Goal: Task Accomplishment & Management: Complete application form

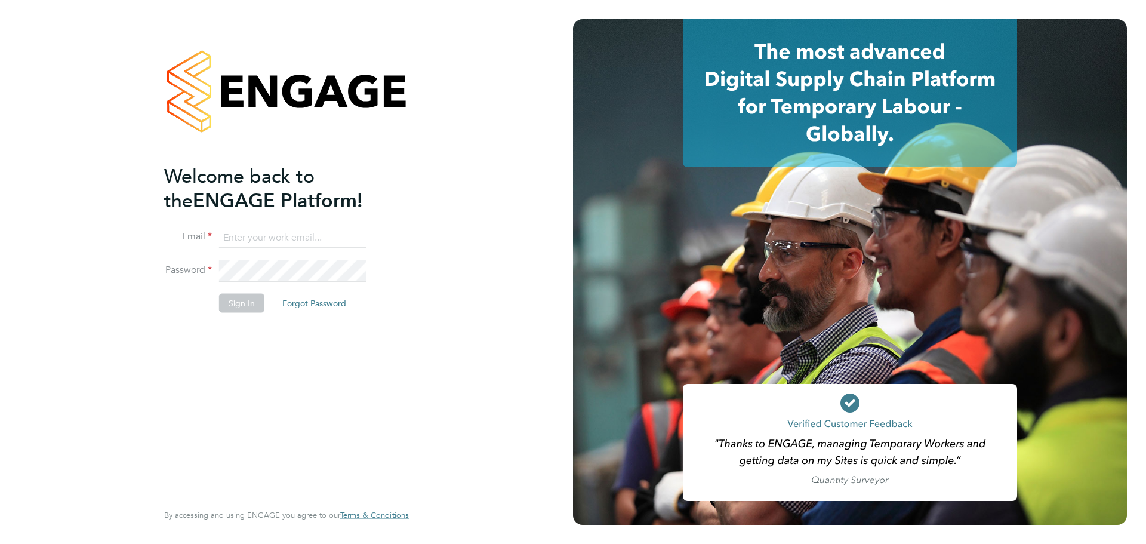
type input "lewis.saunders@randstadcpe.com"
click at [261, 303] on button "Sign In" at bounding box center [241, 303] width 45 height 19
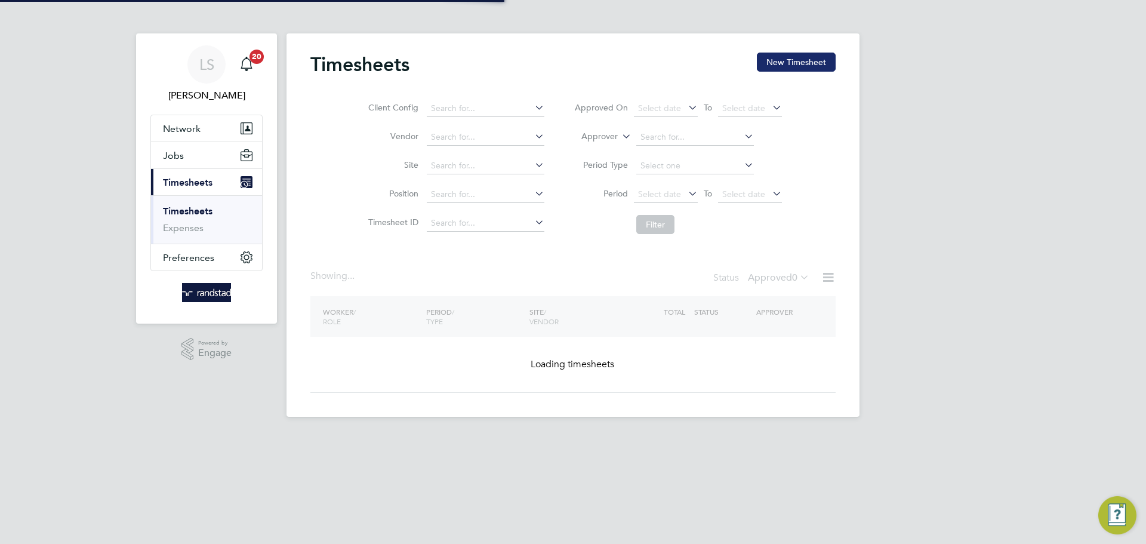
click at [781, 53] on button "New Timesheet" at bounding box center [796, 62] width 79 height 19
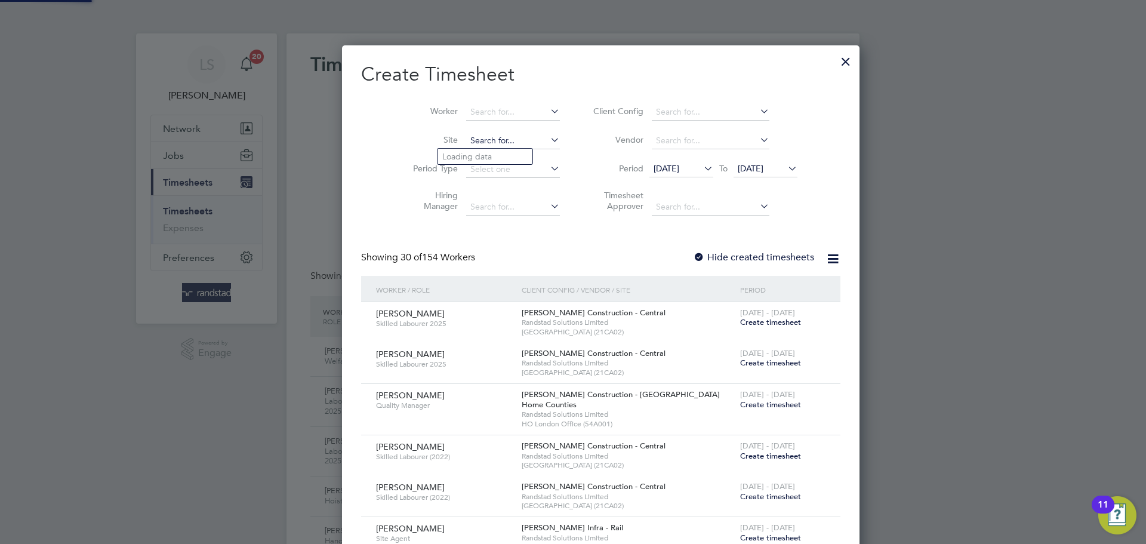
click at [466, 144] on input at bounding box center [513, 141] width 94 height 17
click at [458, 155] on li "East [PERSON_NAME] g" at bounding box center [489, 157] width 103 height 16
type input "East Malling"
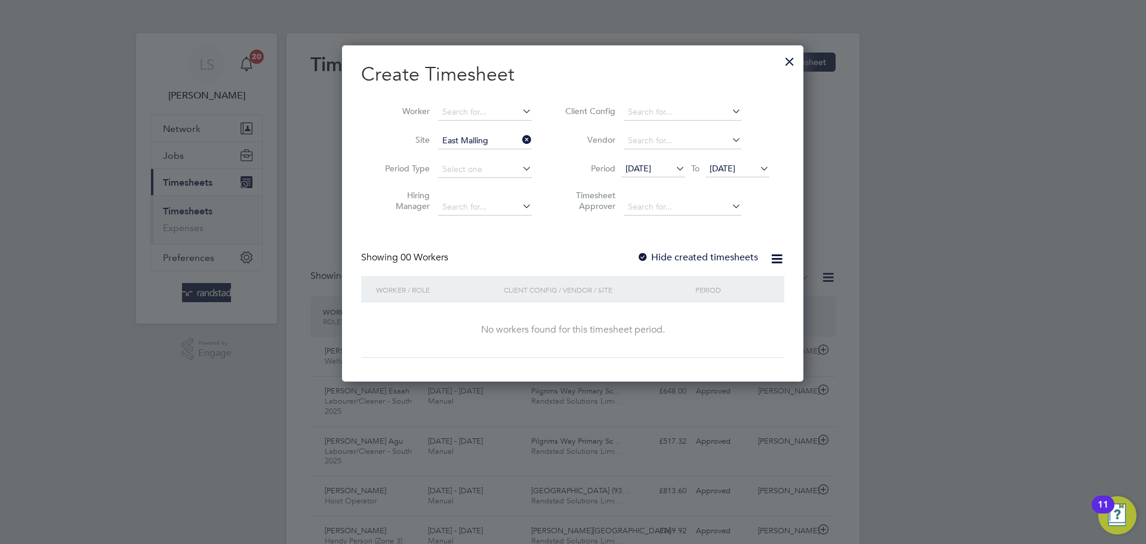
click at [654, 260] on label "Hide created timesheets" at bounding box center [697, 257] width 121 height 12
click at [727, 176] on span "[DATE]" at bounding box center [738, 169] width 64 height 16
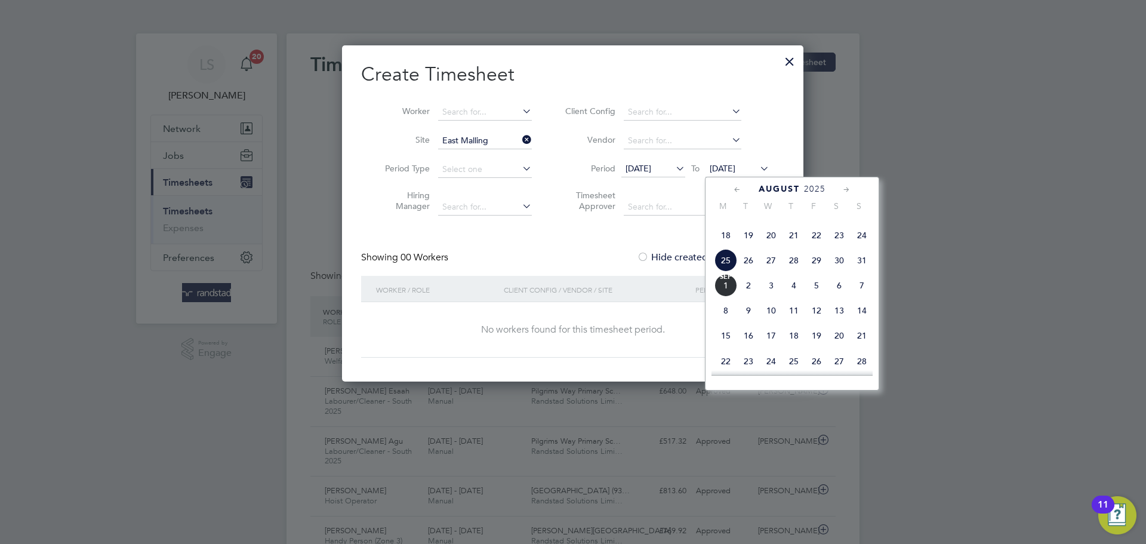
click at [731, 297] on span "[DATE]" at bounding box center [725, 285] width 23 height 23
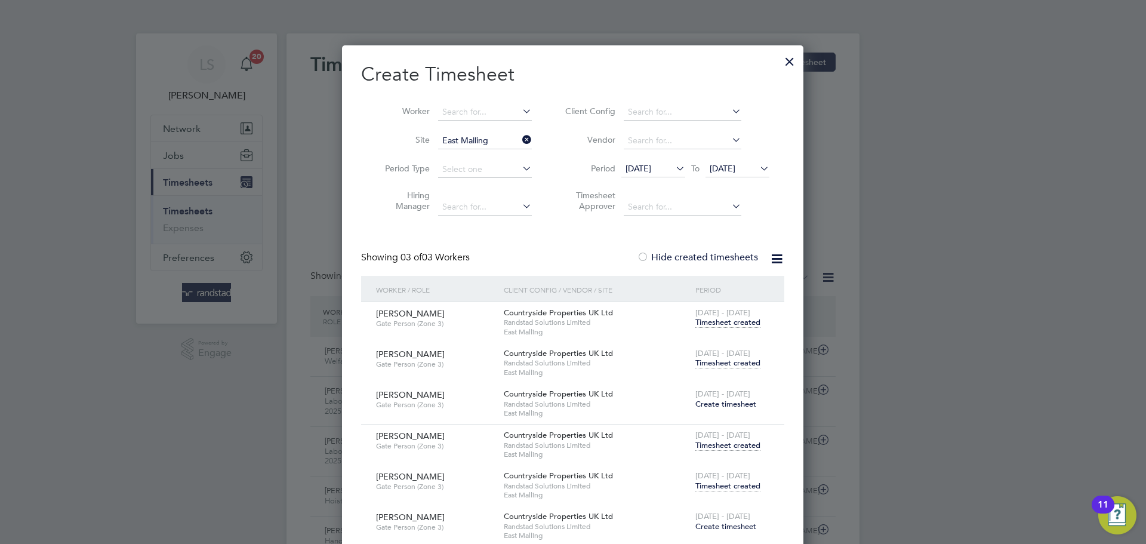
click at [730, 370] on div "[DATE] - [DATE] Timesheet created" at bounding box center [732, 359] width 80 height 32
click at [730, 366] on span "Timesheet created" at bounding box center [727, 363] width 65 height 11
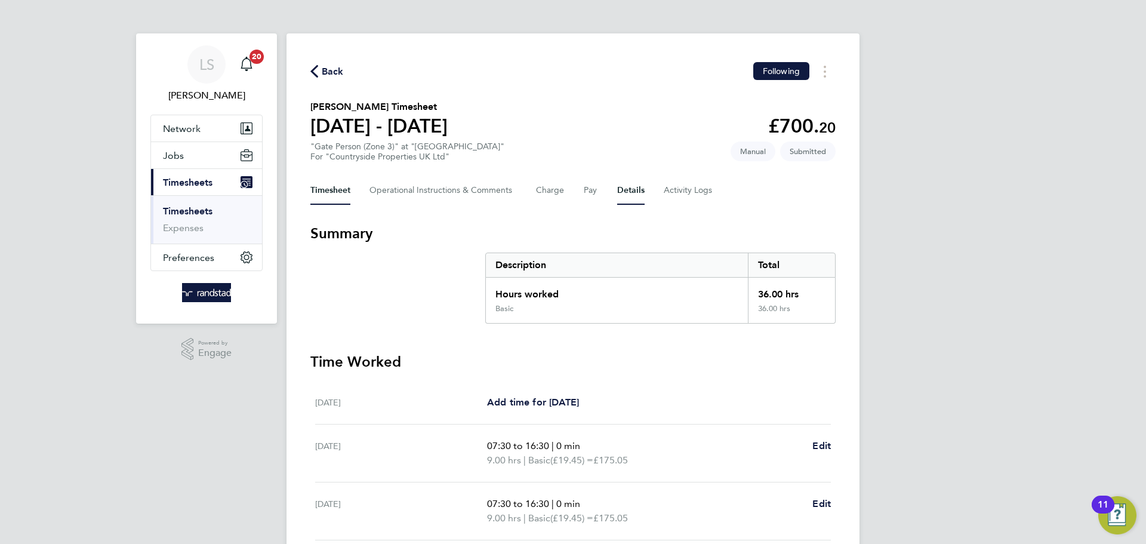
click at [630, 189] on button "Details" at bounding box center [630, 190] width 27 height 29
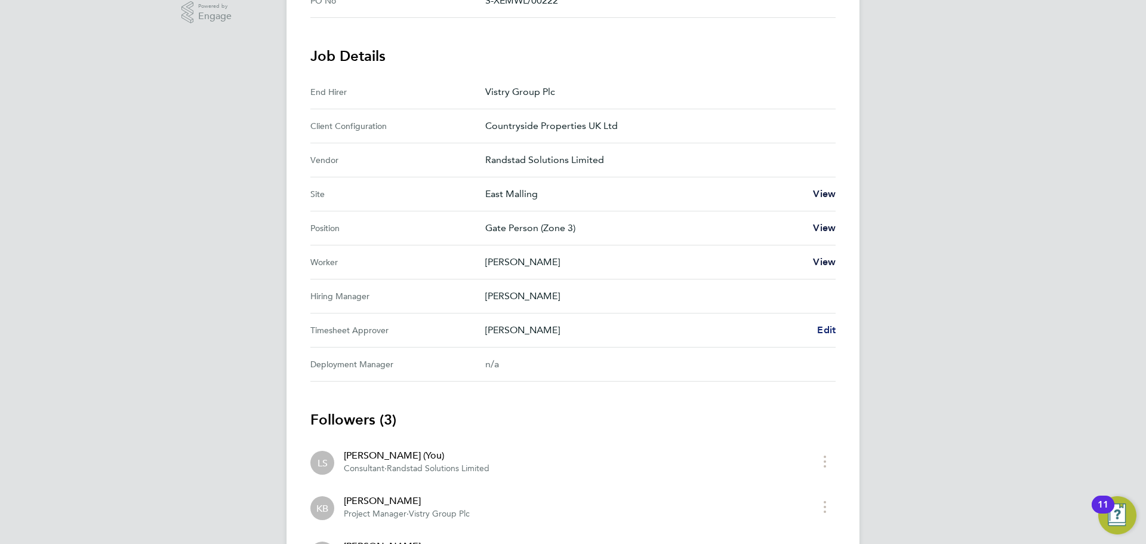
click at [825, 335] on link "Edit" at bounding box center [826, 330] width 19 height 14
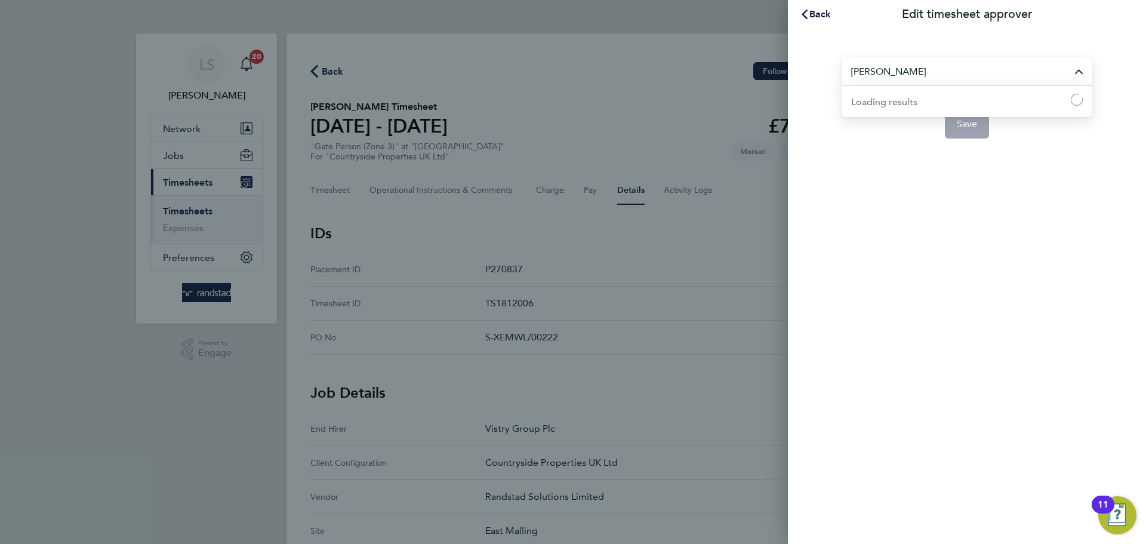
click at [899, 75] on input "[PERSON_NAME]" at bounding box center [967, 71] width 251 height 28
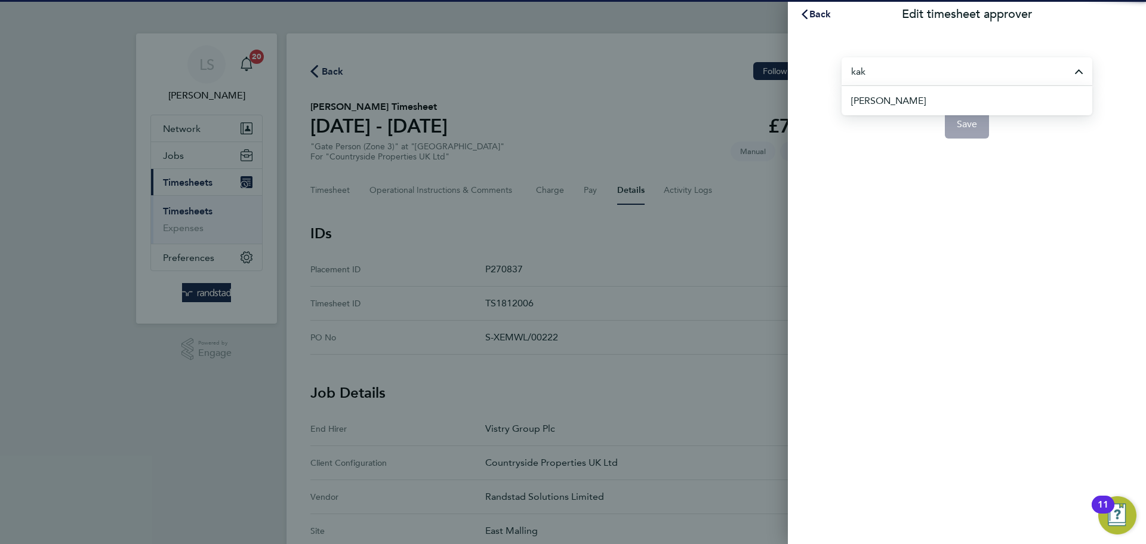
click at [873, 98] on span "[PERSON_NAME]" at bounding box center [888, 101] width 75 height 14
type input "[PERSON_NAME]"
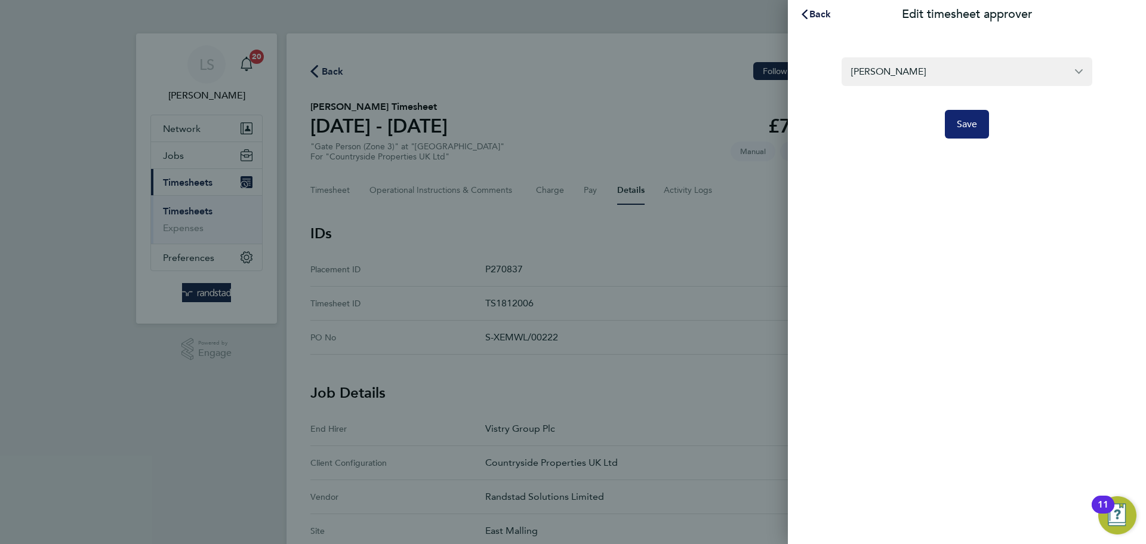
click at [954, 118] on button "Save" at bounding box center [967, 124] width 45 height 29
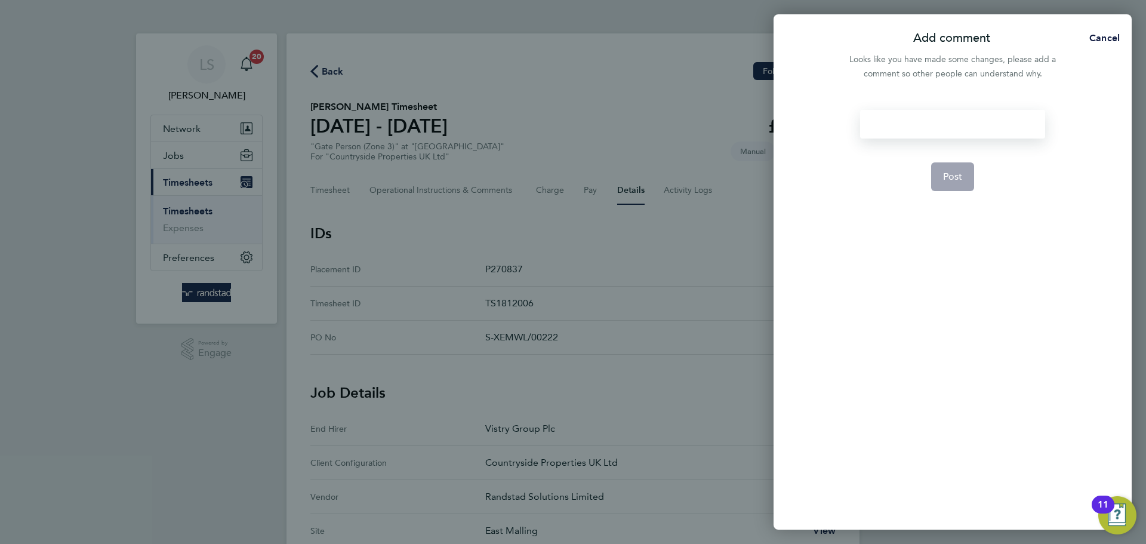
click at [907, 121] on div at bounding box center [952, 124] width 184 height 29
click at [937, 174] on button "Post" at bounding box center [953, 176] width 44 height 29
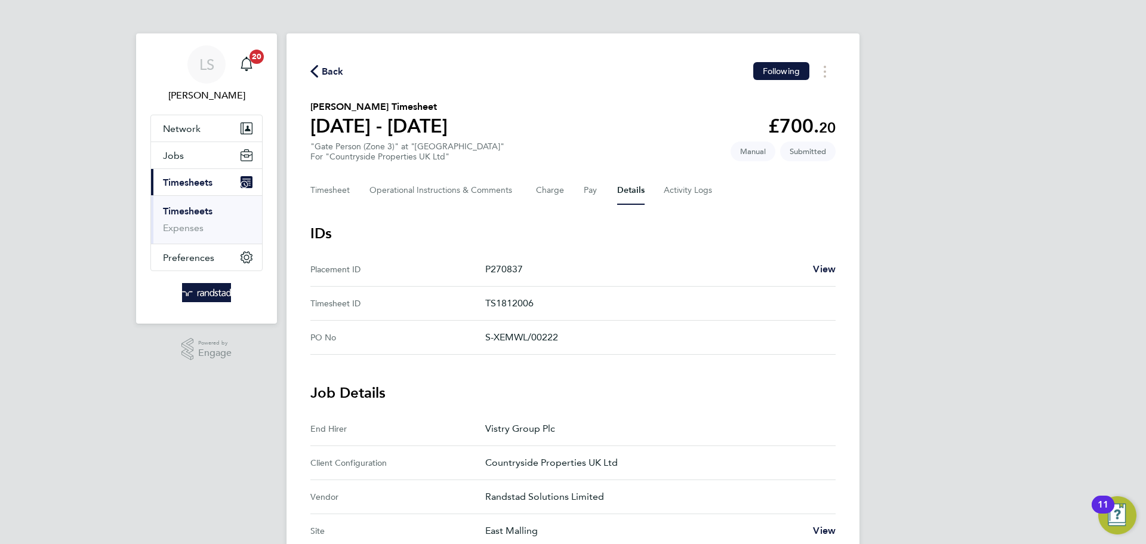
click at [331, 73] on span "Back" at bounding box center [333, 71] width 22 height 14
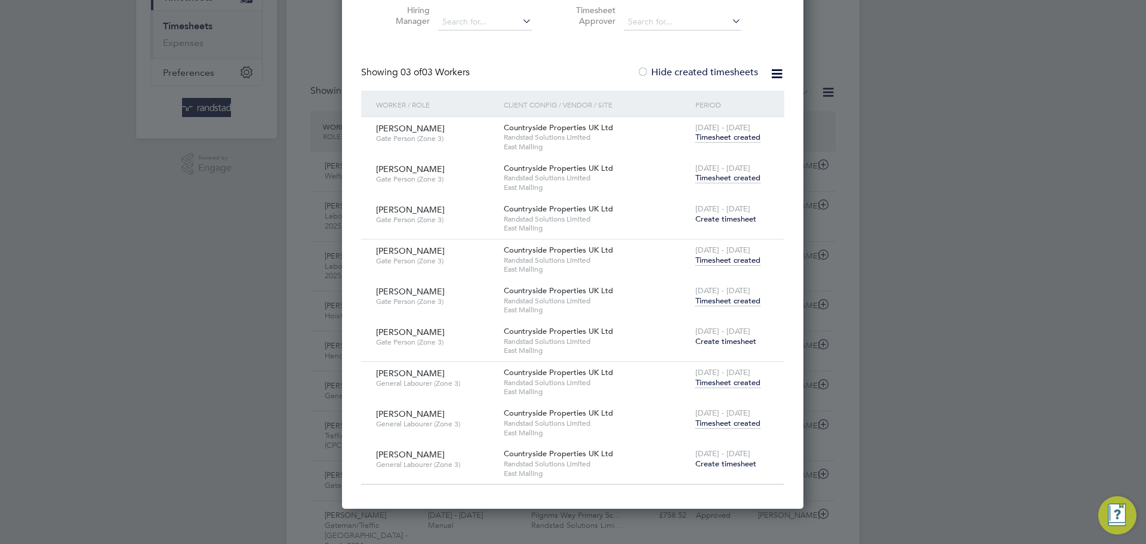
click at [707, 301] on span "Timesheet created" at bounding box center [727, 300] width 65 height 11
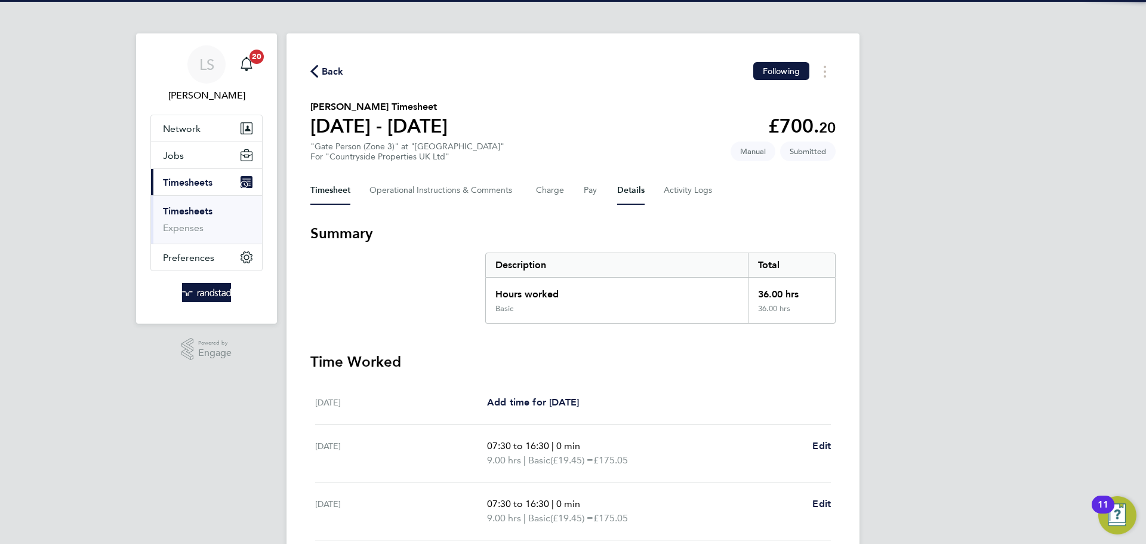
click at [632, 193] on button "Details" at bounding box center [630, 190] width 27 height 29
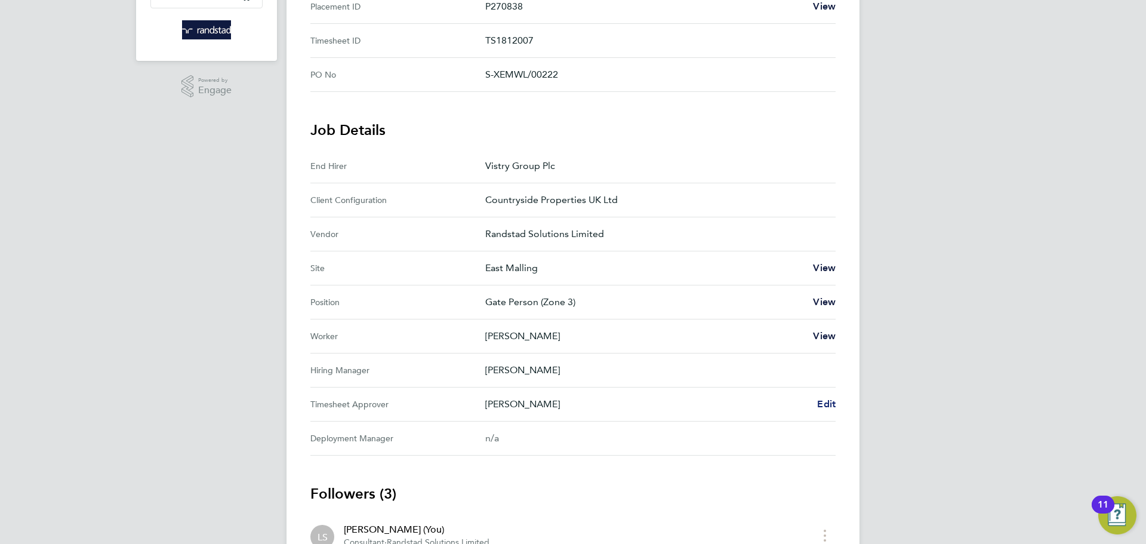
click at [818, 405] on span "Edit" at bounding box center [826, 403] width 19 height 11
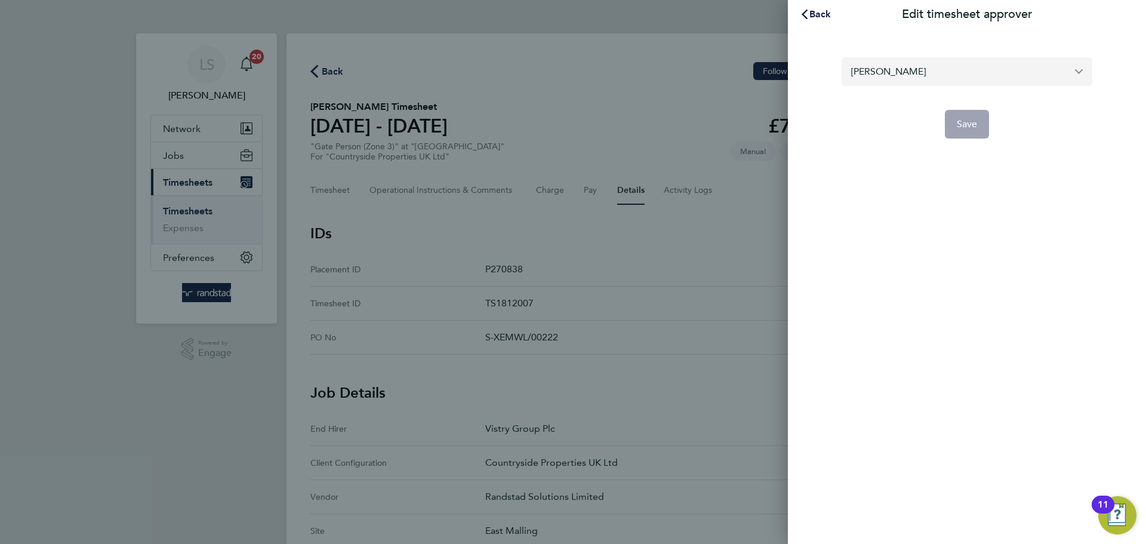
click at [886, 67] on input "[PERSON_NAME]" at bounding box center [967, 71] width 251 height 28
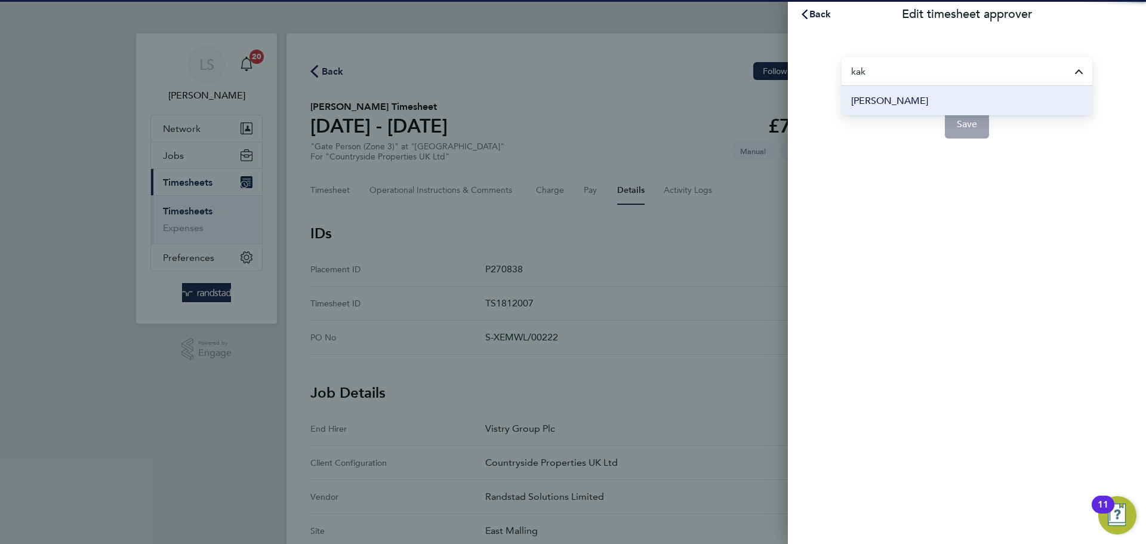
click at [901, 107] on span "[PERSON_NAME]" at bounding box center [889, 101] width 77 height 14
type input "[PERSON_NAME]"
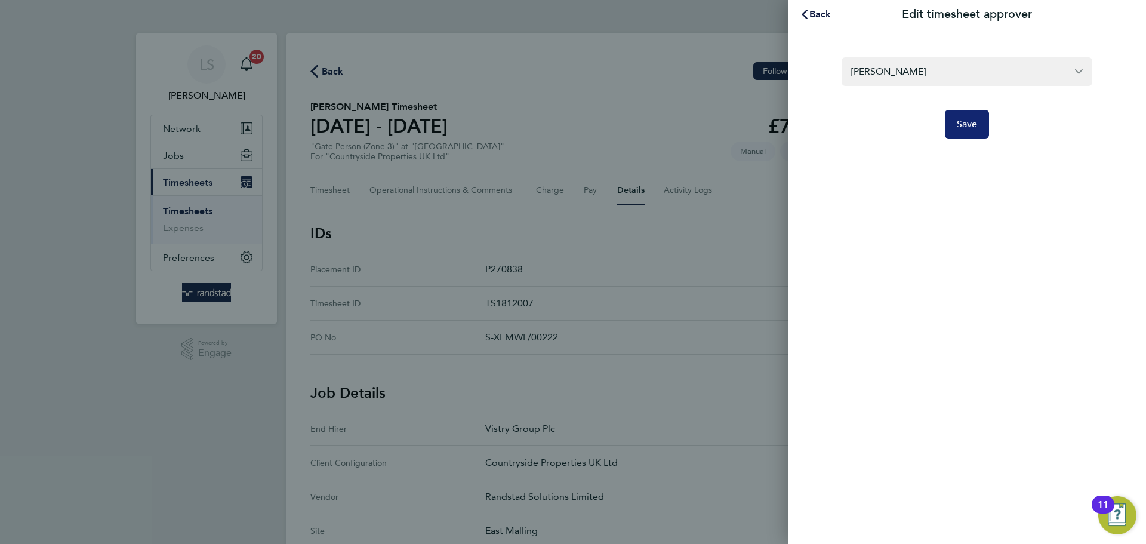
click at [958, 130] on button "Save" at bounding box center [967, 124] width 45 height 29
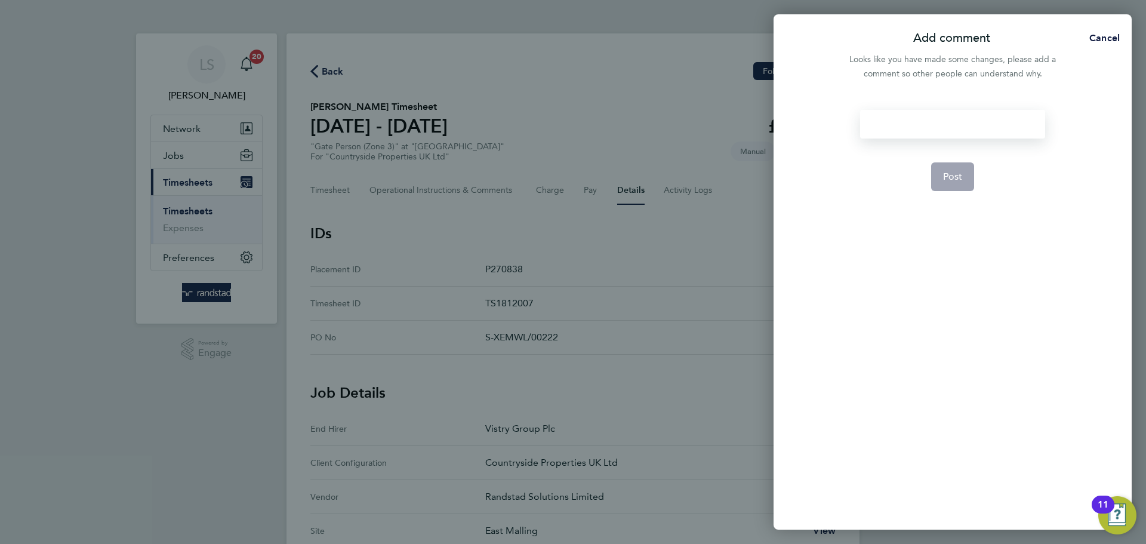
click at [922, 122] on div at bounding box center [952, 124] width 184 height 29
click at [923, 122] on div at bounding box center [952, 124] width 184 height 29
click at [934, 162] on button "Post" at bounding box center [953, 176] width 44 height 29
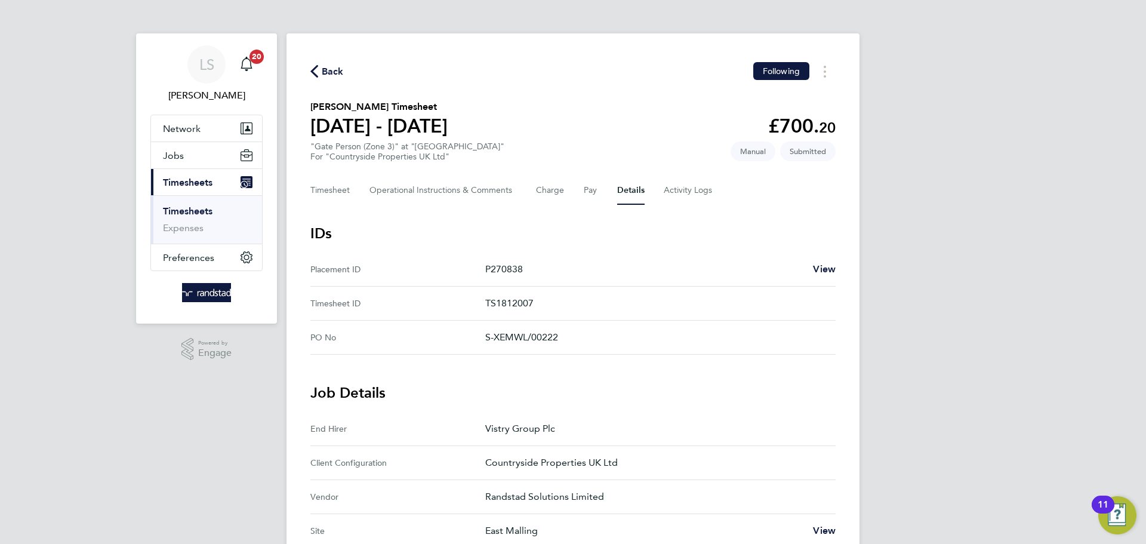
click at [320, 72] on span "Back" at bounding box center [326, 70] width 33 height 11
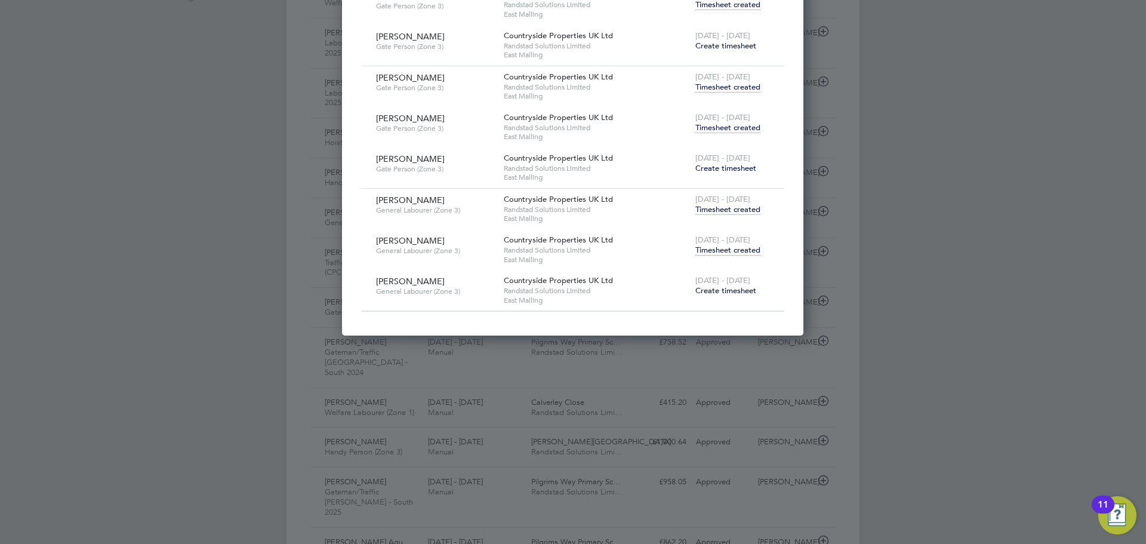
click at [715, 251] on span "Timesheet created" at bounding box center [727, 250] width 65 height 11
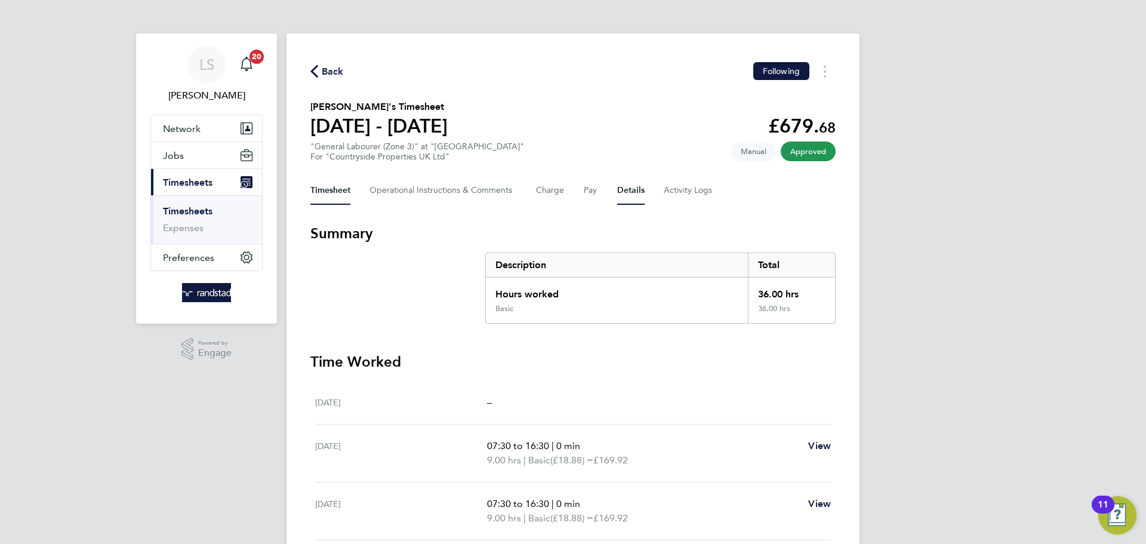
click at [628, 189] on button "Details" at bounding box center [630, 190] width 27 height 29
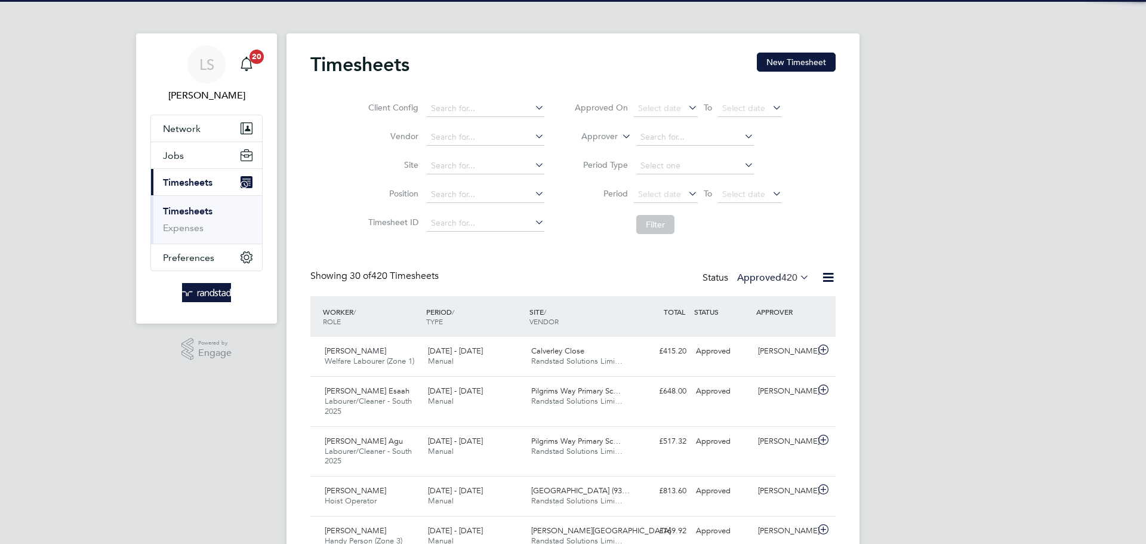
click at [823, 61] on button "New Timesheet" at bounding box center [796, 62] width 79 height 19
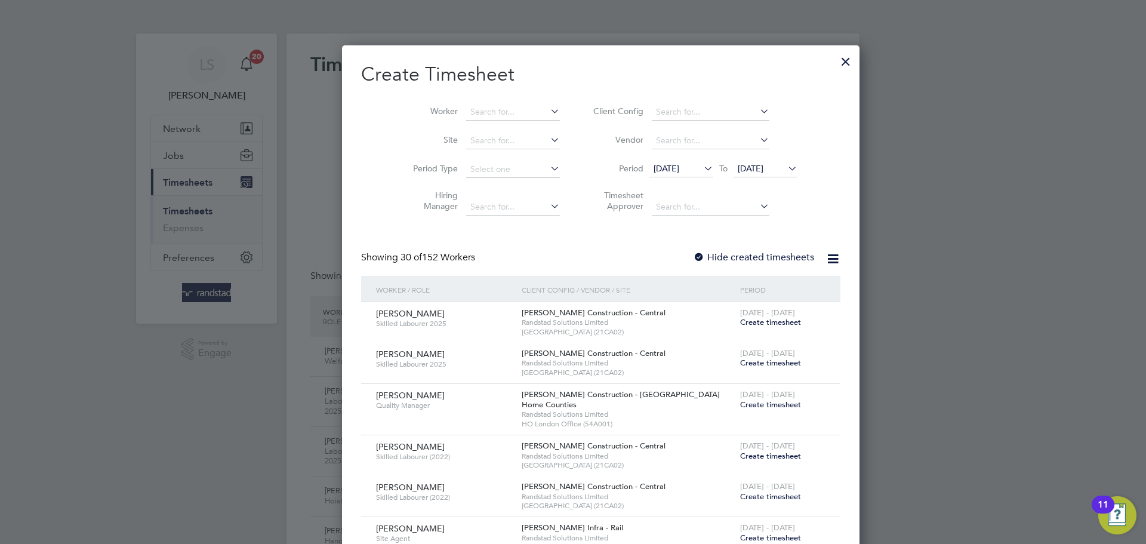
click at [693, 252] on label "Hide created timesheets" at bounding box center [753, 257] width 121 height 12
click at [475, 141] on input at bounding box center [513, 141] width 94 height 17
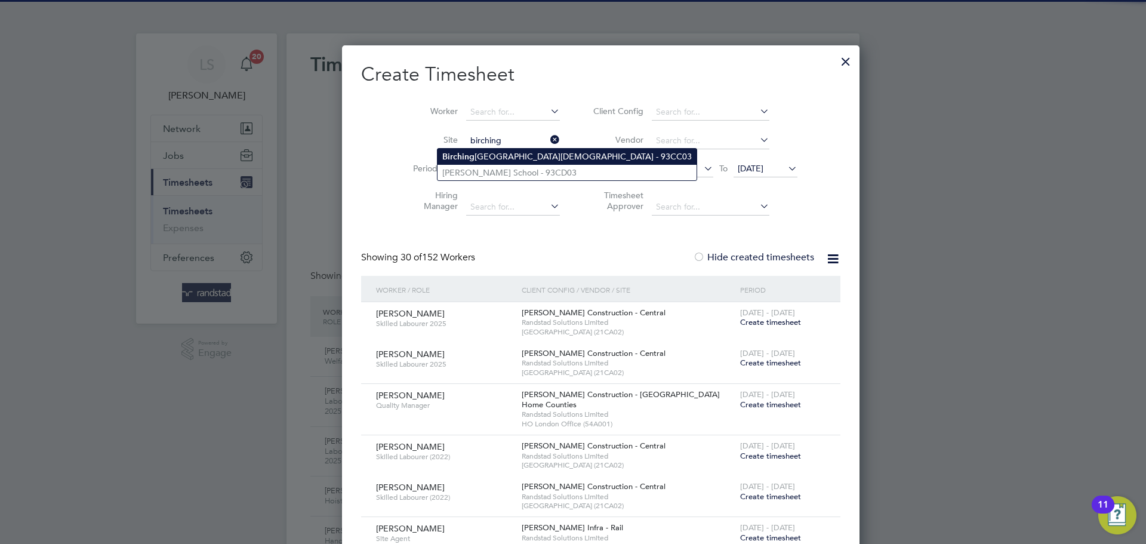
click at [466, 161] on b "Birching" at bounding box center [458, 157] width 32 height 10
type input "Birchington Church of England Primary School - 93CC03"
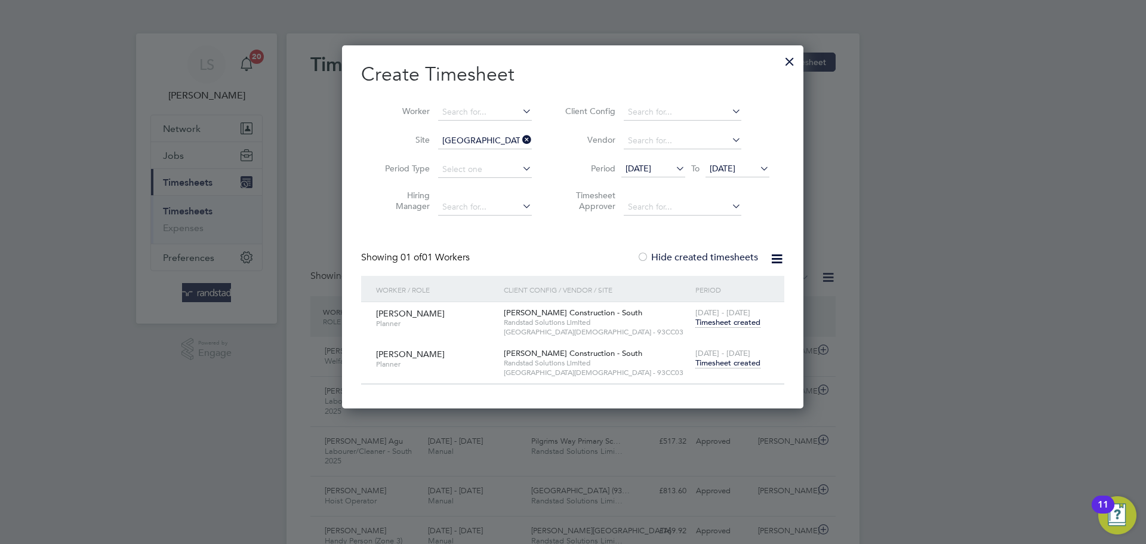
click at [737, 365] on span "Timesheet created" at bounding box center [727, 363] width 65 height 11
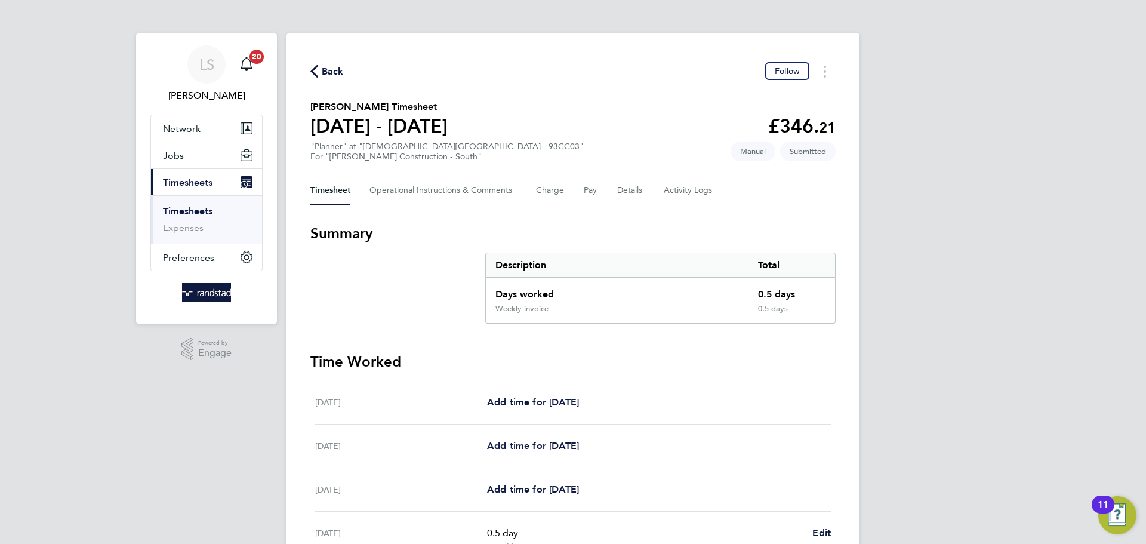
click at [327, 62] on div "Back Follow" at bounding box center [572, 71] width 525 height 19
click at [324, 64] on span "Back" at bounding box center [333, 71] width 22 height 14
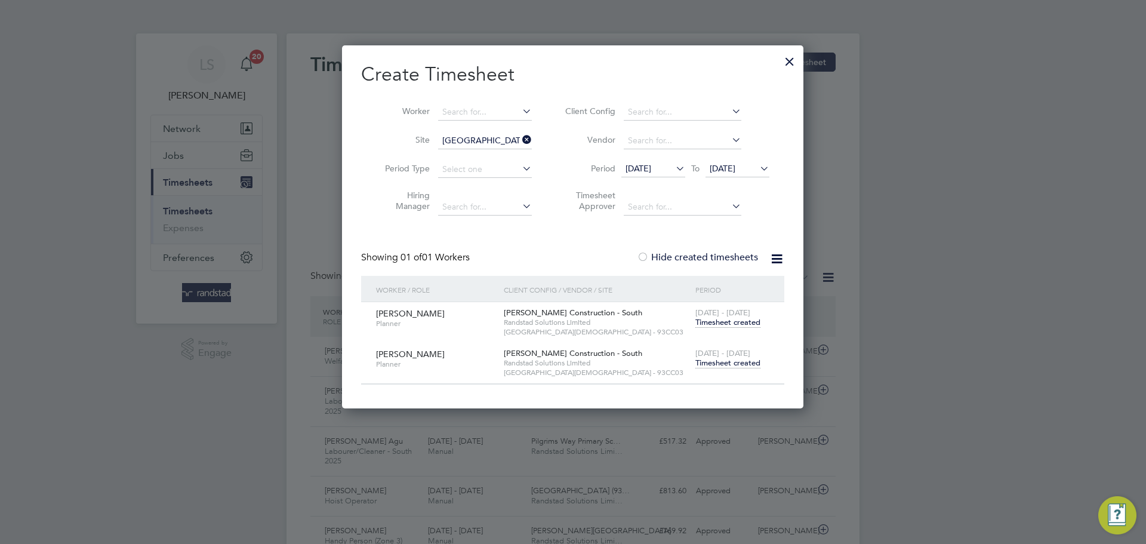
click at [735, 169] on span "[DATE]" at bounding box center [723, 168] width 26 height 11
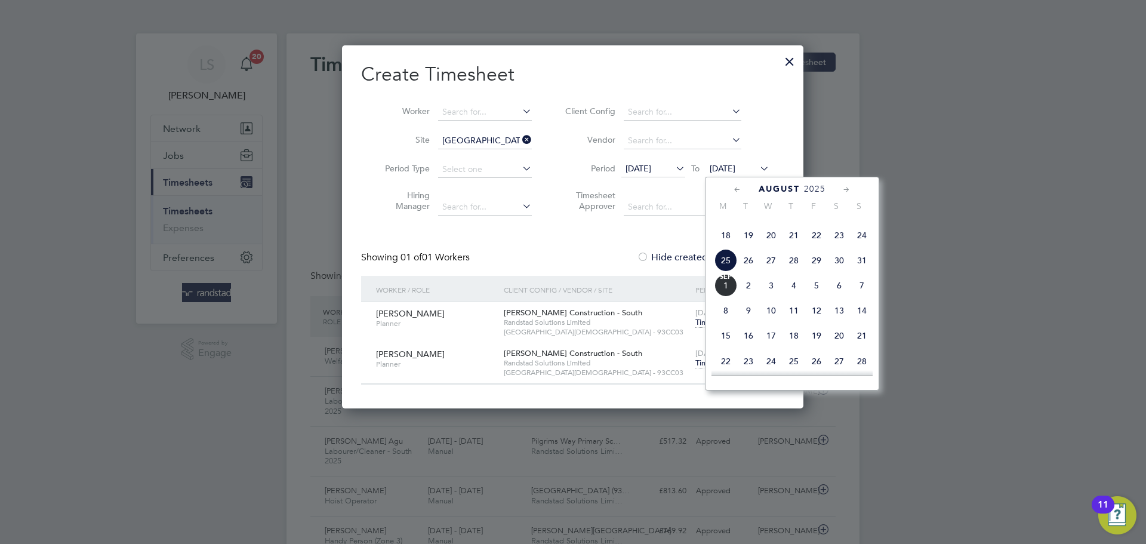
click at [804, 322] on div "Sep 1 2 3 4 5 6 7 8 9 10 11 12 13 14 15 16 17 18 19 20 21 22 23 24 25 26 27 28 …" at bounding box center [799, 337] width 176 height 126
click at [799, 297] on span "4" at bounding box center [794, 285] width 23 height 23
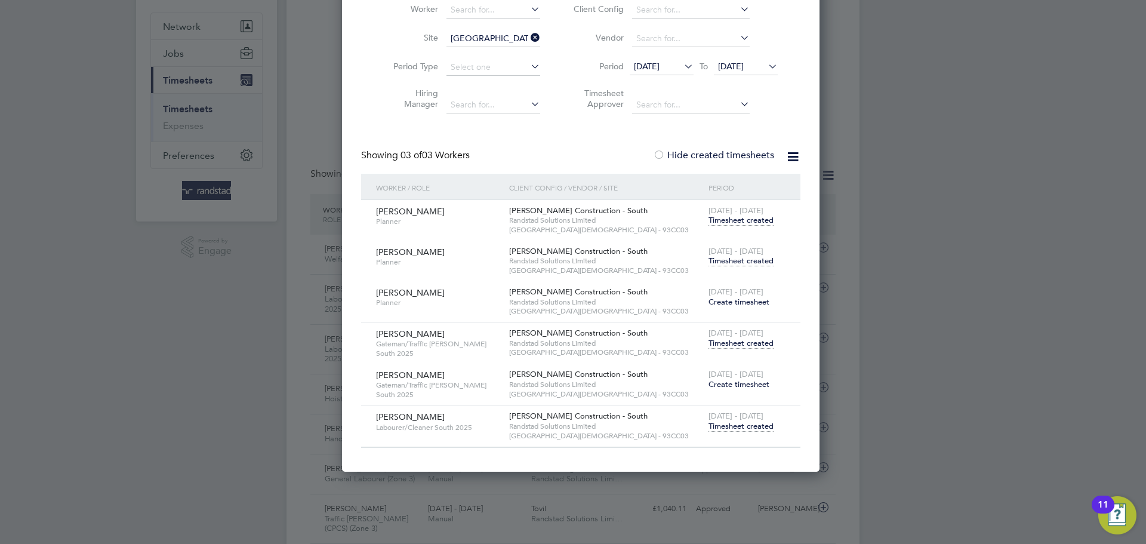
click at [711, 344] on span "Timesheet created" at bounding box center [741, 343] width 65 height 11
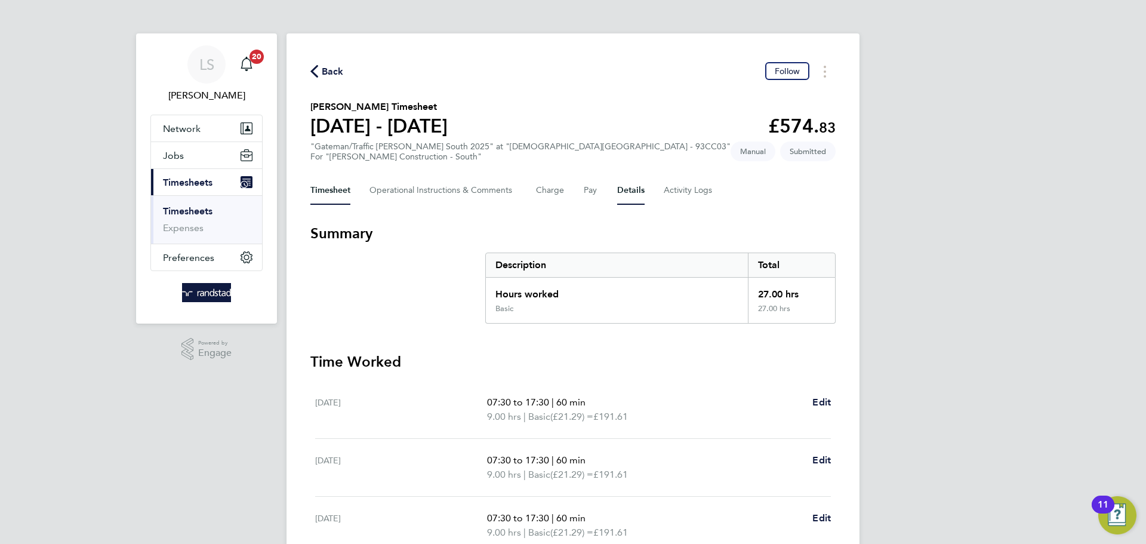
click at [618, 193] on button "Details" at bounding box center [630, 190] width 27 height 29
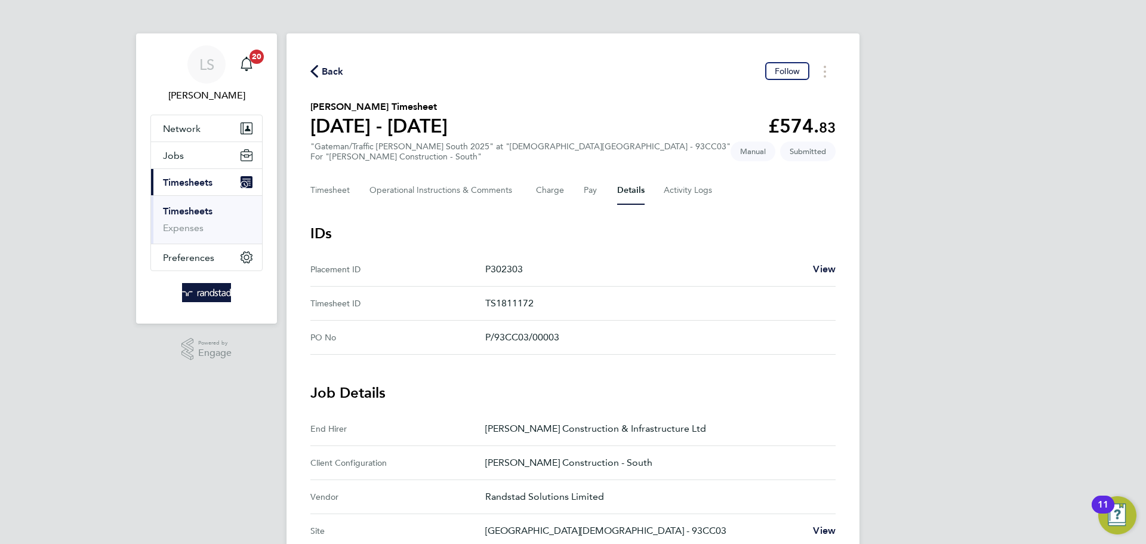
click at [329, 72] on span "Back" at bounding box center [333, 71] width 22 height 14
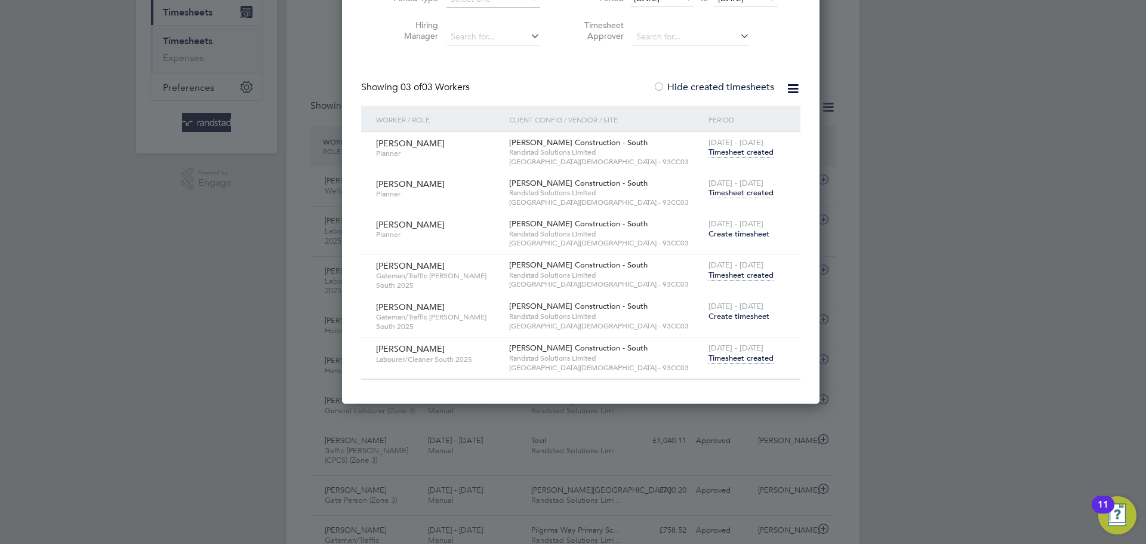
click at [725, 358] on span "Timesheet created" at bounding box center [741, 358] width 65 height 11
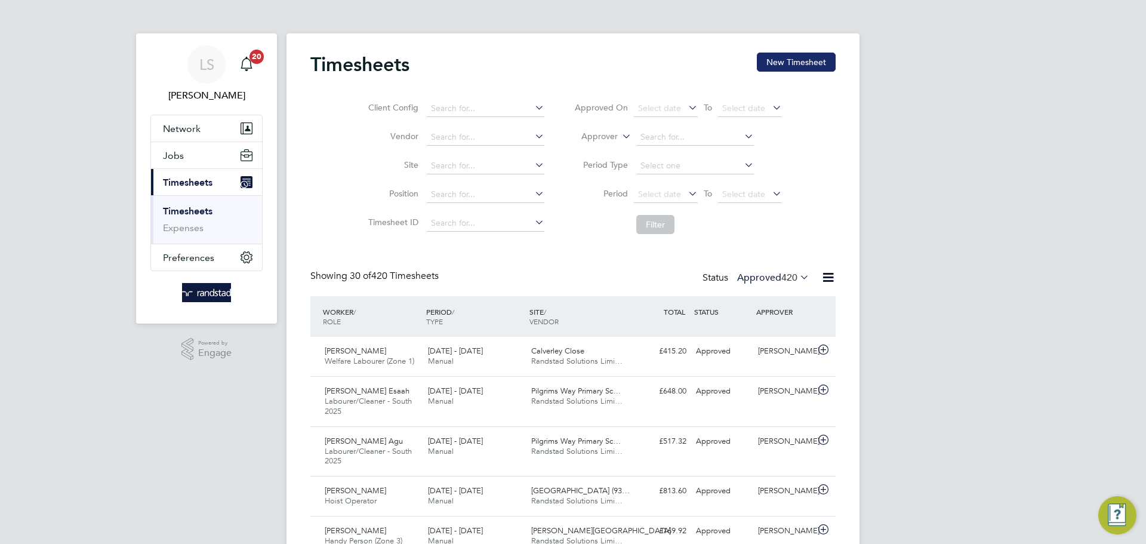
click at [776, 57] on button "New Timesheet" at bounding box center [796, 62] width 79 height 19
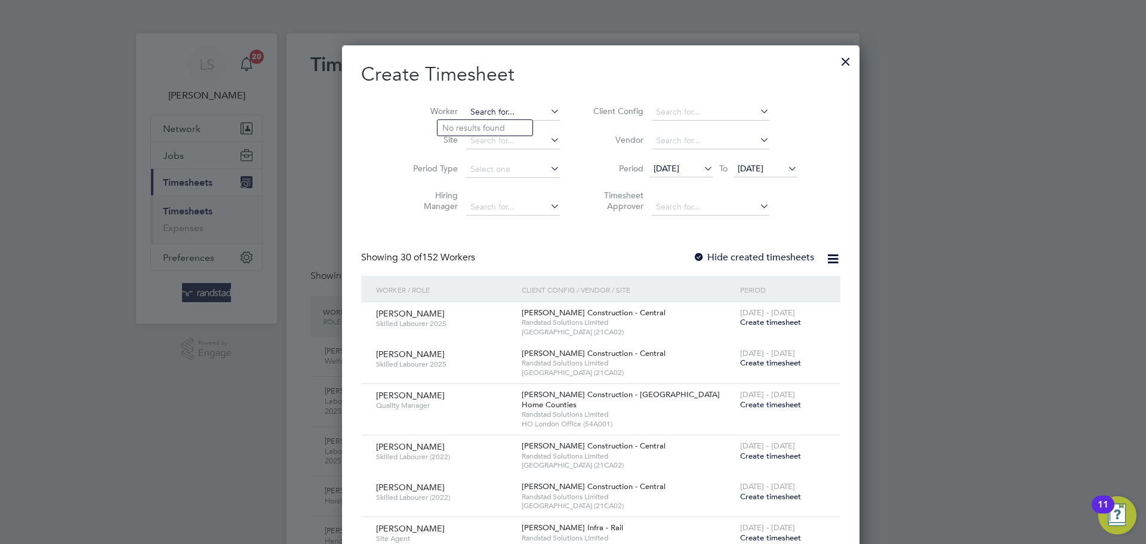
click at [466, 115] on input at bounding box center [513, 112] width 94 height 17
click at [462, 123] on b "Reece" at bounding box center [476, 128] width 69 height 10
type input "[PERSON_NAME]"
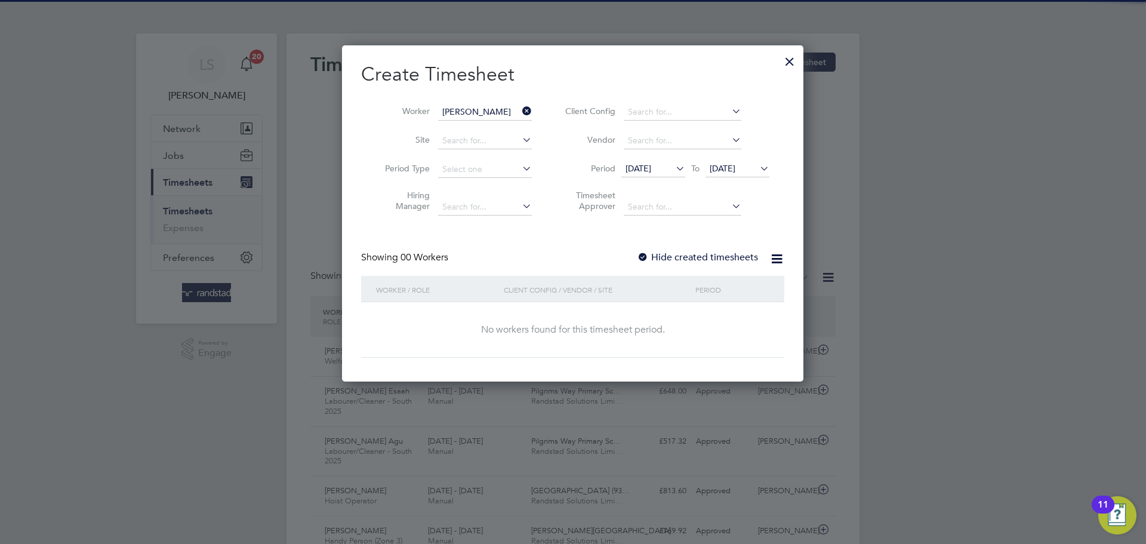
click at [721, 167] on span "[DATE]" at bounding box center [723, 168] width 26 height 11
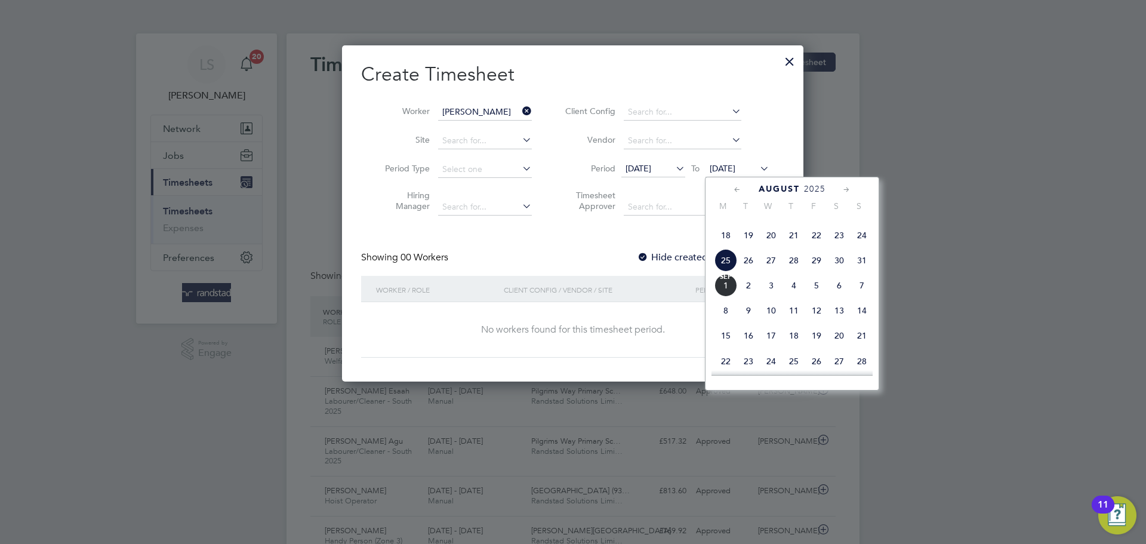
click at [784, 297] on span "4" at bounding box center [794, 285] width 23 height 23
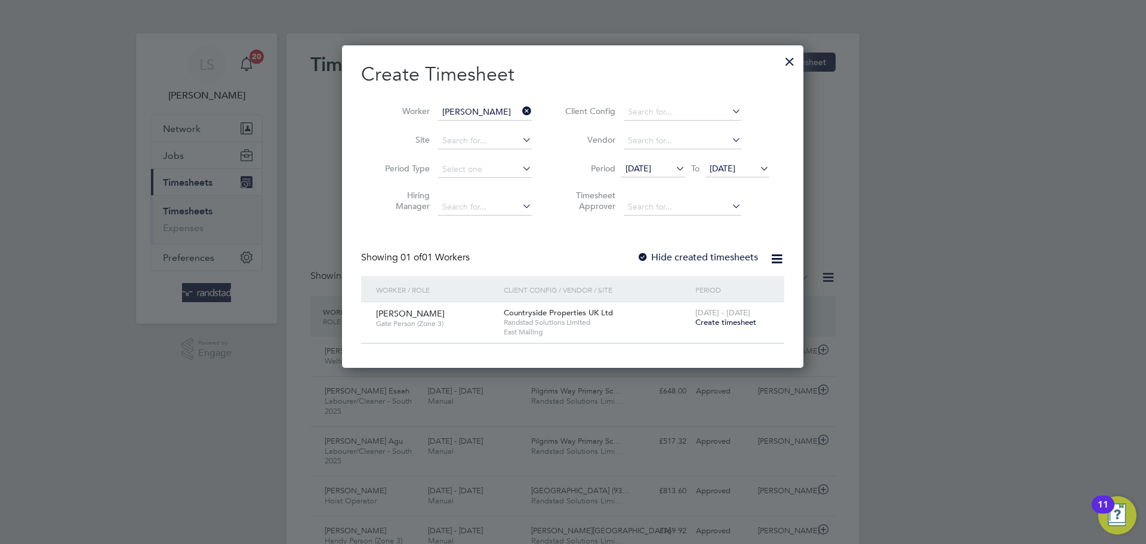
click at [724, 170] on span "04 Sep 2025" at bounding box center [723, 168] width 26 height 11
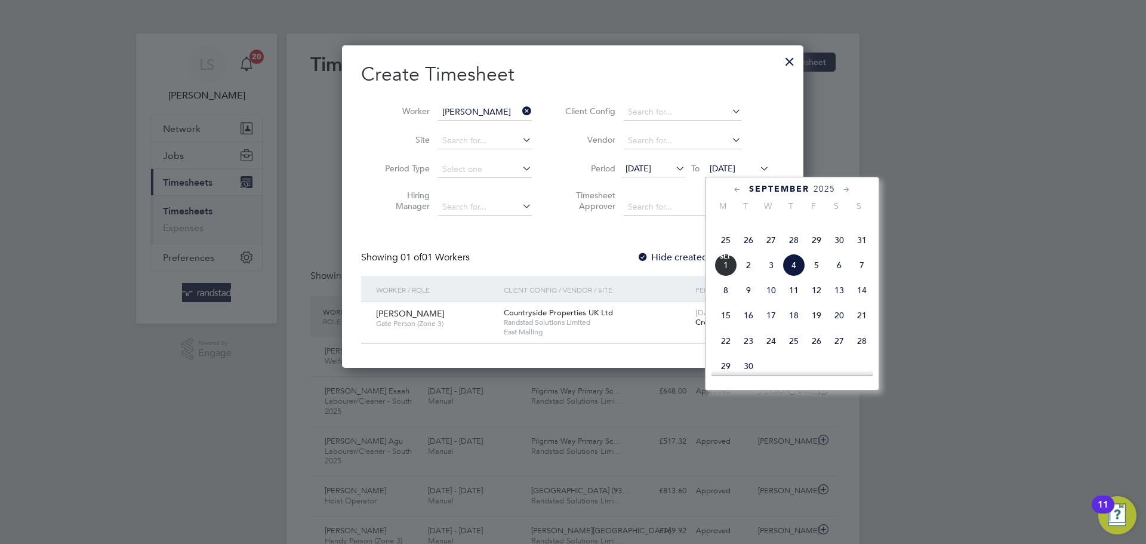
click at [722, 173] on span "04 Sep 2025" at bounding box center [723, 168] width 26 height 11
click at [646, 256] on div at bounding box center [643, 258] width 12 height 12
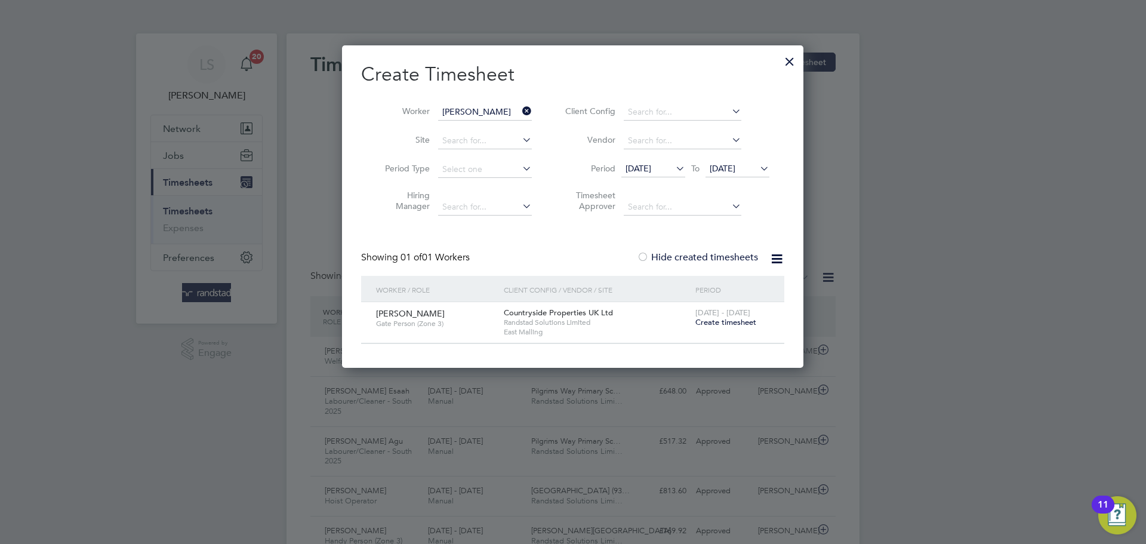
click at [724, 181] on li "Period 18 Aug 2025 To 04 Sep 2025" at bounding box center [666, 169] width 238 height 29
click at [729, 158] on li "Period 18 Aug 2025 To 04 Sep 2025" at bounding box center [666, 169] width 238 height 29
click at [729, 169] on span "04 Sep 2025" at bounding box center [723, 168] width 26 height 11
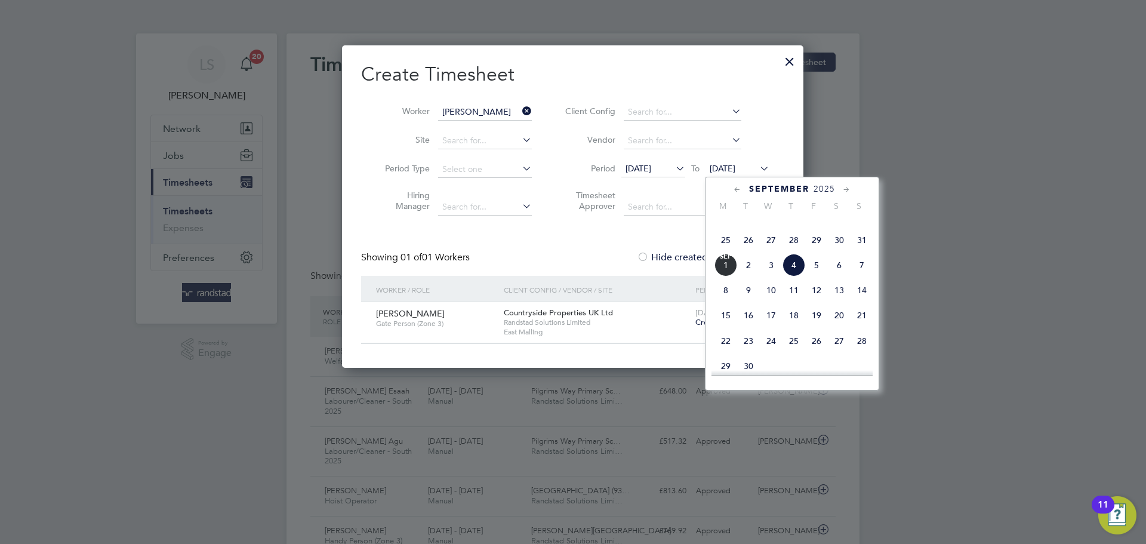
click at [754, 276] on span "2" at bounding box center [748, 265] width 23 height 23
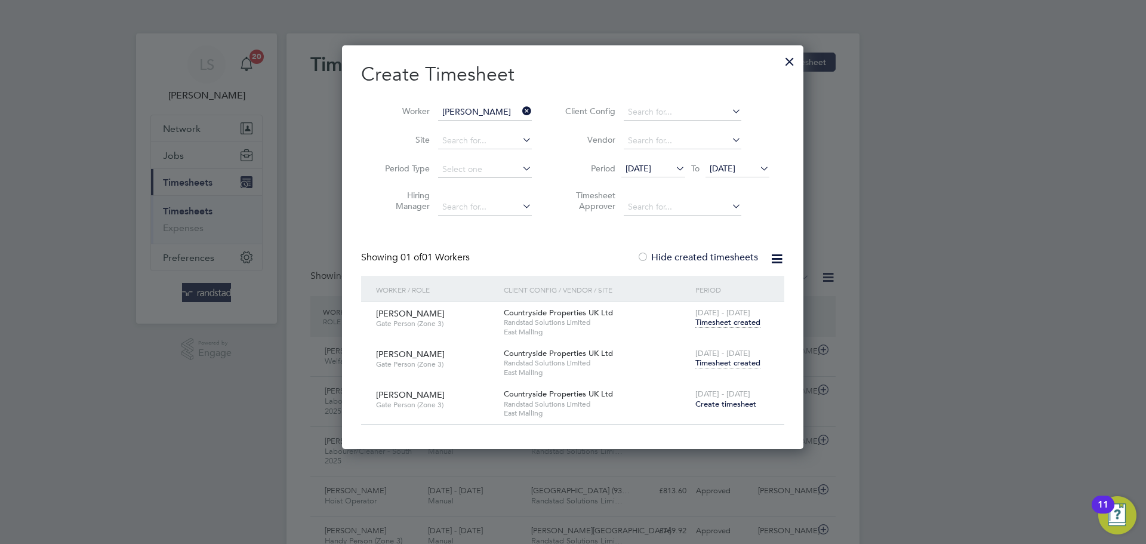
click at [717, 356] on span "[DATE] - [DATE]" at bounding box center [722, 353] width 55 height 10
click at [716, 356] on span "[DATE] - [DATE]" at bounding box center [722, 353] width 55 height 10
click at [715, 358] on span "Timesheet created" at bounding box center [727, 363] width 65 height 11
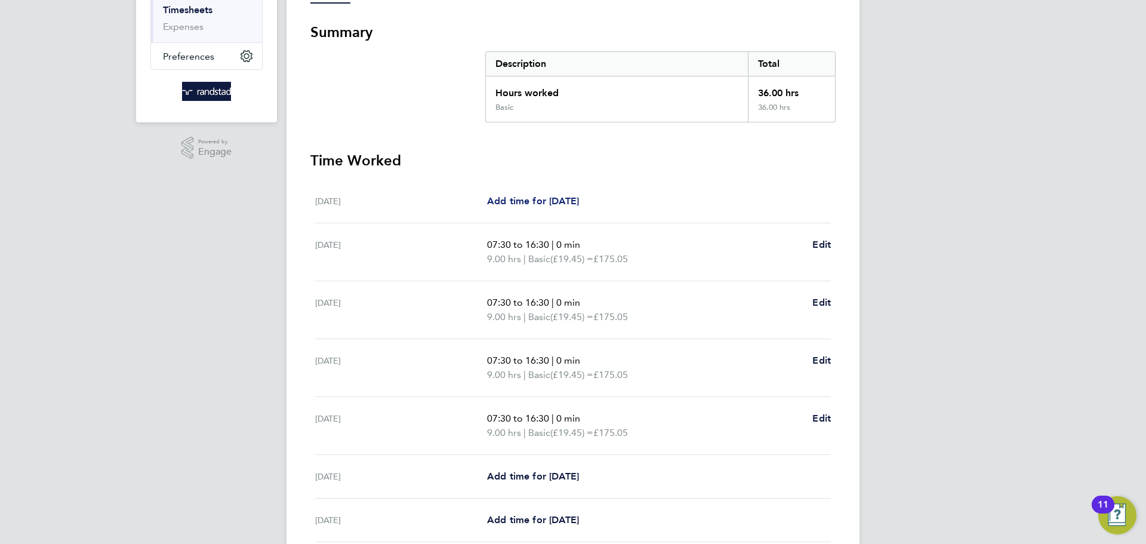
click at [531, 204] on span "Add time for [DATE]" at bounding box center [533, 200] width 92 height 11
select select "30"
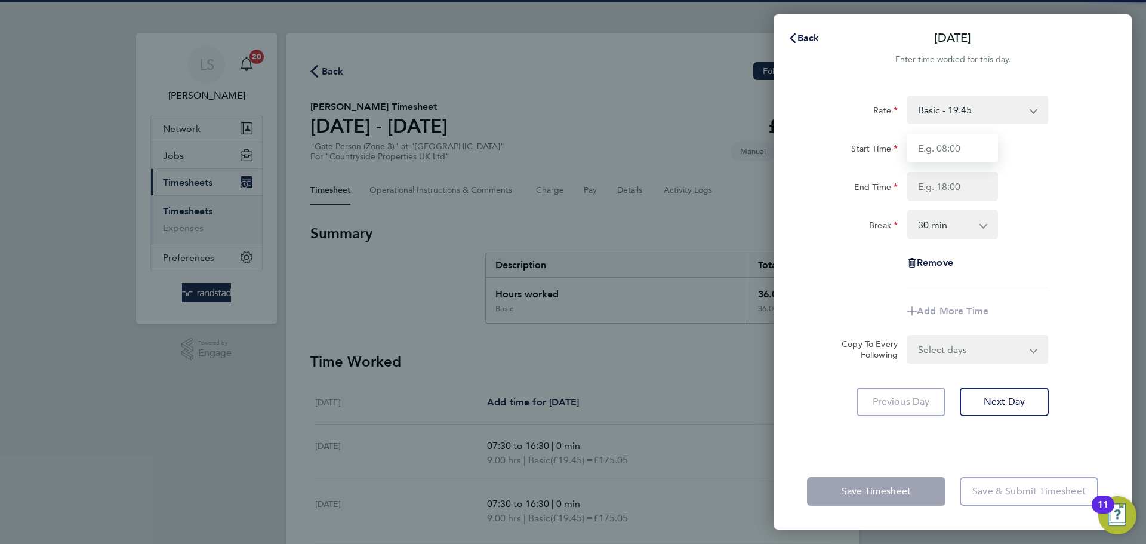
click at [942, 153] on input "Start Time" at bounding box center [952, 148] width 91 height 29
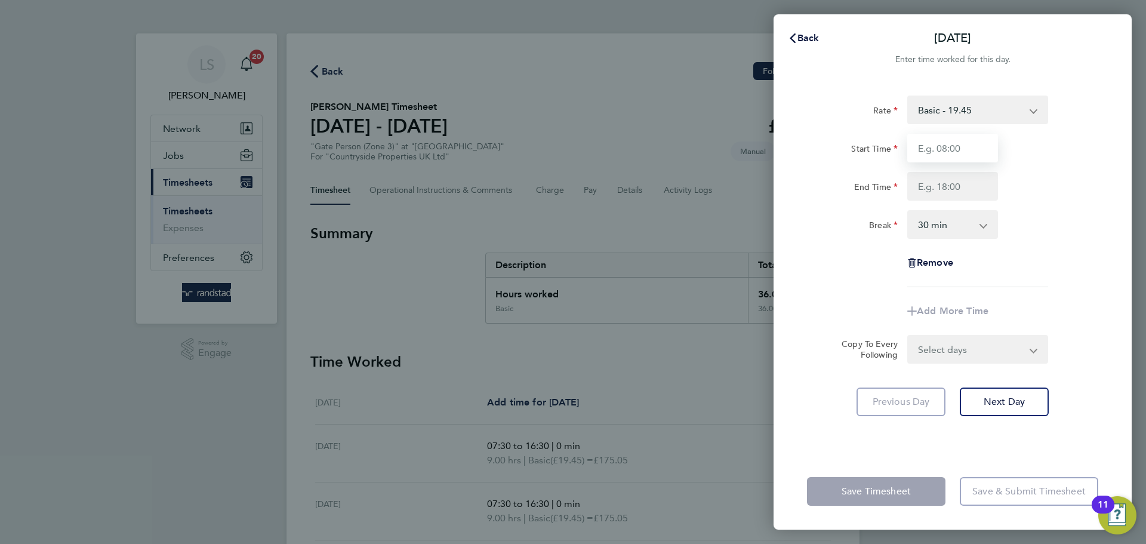
type input "07:30"
click at [956, 199] on input "End Time" at bounding box center [952, 186] width 91 height 29
type input "16:30"
click at [905, 211] on div "0 min 15 min 30 min 45 min 60 min 75 min 90 min" at bounding box center [953, 224] width 100 height 29
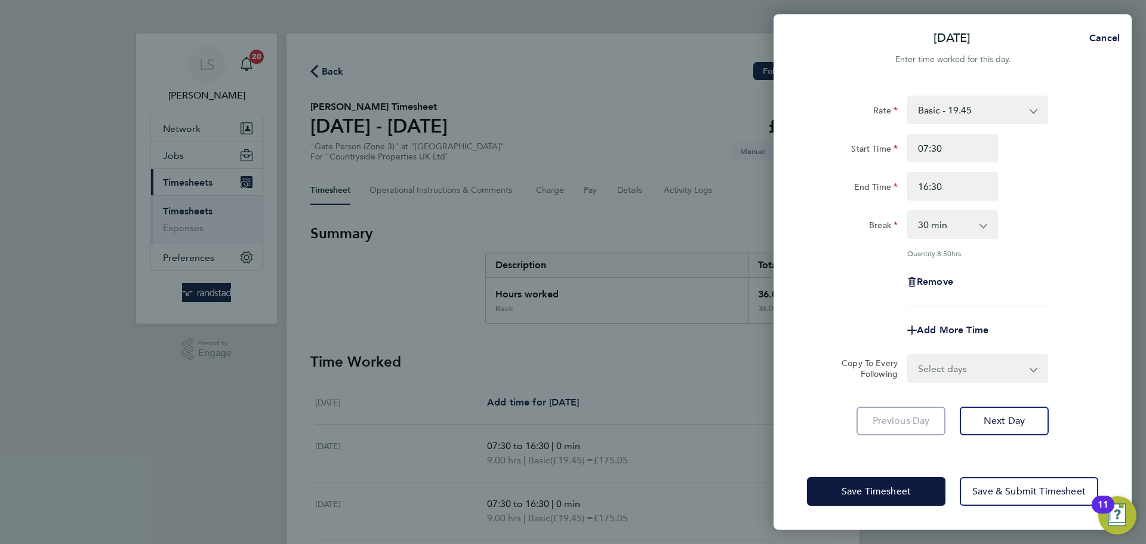
click at [914, 216] on select "0 min 15 min 30 min 45 min 60 min 75 min 90 min" at bounding box center [945, 224] width 74 height 26
select select "0"
click at [908, 211] on select "0 min 15 min 30 min 45 min 60 min 75 min 90 min" at bounding box center [945, 224] width 74 height 26
click at [957, 492] on app-form-button "Save & Submit Timesheet" at bounding box center [1026, 491] width 146 height 29
click at [979, 492] on span "Save & Submit Timesheet" at bounding box center [1028, 491] width 113 height 12
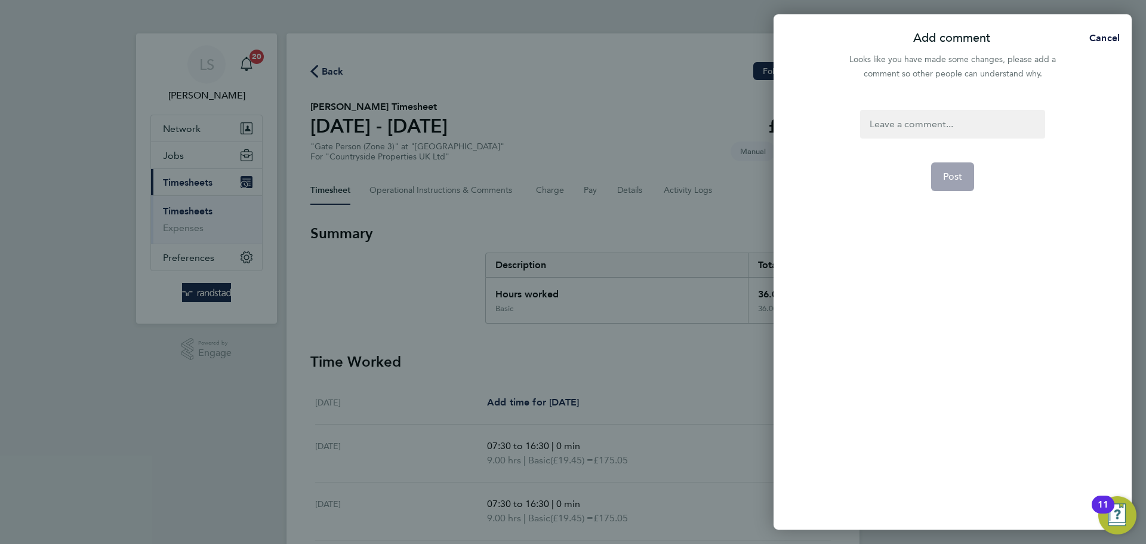
click at [914, 141] on form "Post" at bounding box center [952, 245] width 194 height 270
click at [911, 127] on div at bounding box center [952, 124] width 184 height 29
click at [953, 169] on button "Post" at bounding box center [953, 176] width 44 height 29
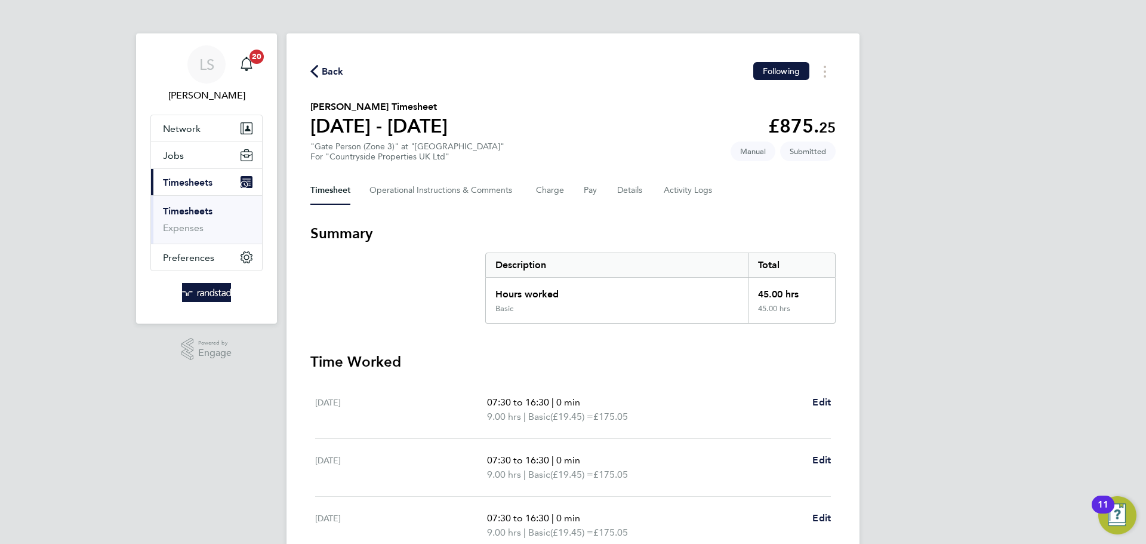
click at [608, 186] on div "Timesheet Operational Instructions & Comments Charge Pay Details Activity Logs" at bounding box center [572, 190] width 525 height 29
click at [611, 186] on div "Timesheet Operational Instructions & Comments Charge Pay Details Activity Logs" at bounding box center [572, 190] width 525 height 29
click at [612, 186] on div "Timesheet Operational Instructions & Comments Charge Pay Details Activity Logs" at bounding box center [572, 190] width 525 height 29
click at [614, 185] on div "Timesheet Operational Instructions & Comments Charge Pay Details Activity Logs" at bounding box center [572, 190] width 525 height 29
click at [617, 186] on button "Details" at bounding box center [630, 190] width 27 height 29
